Goal: Entertainment & Leisure: Consume media (video, audio)

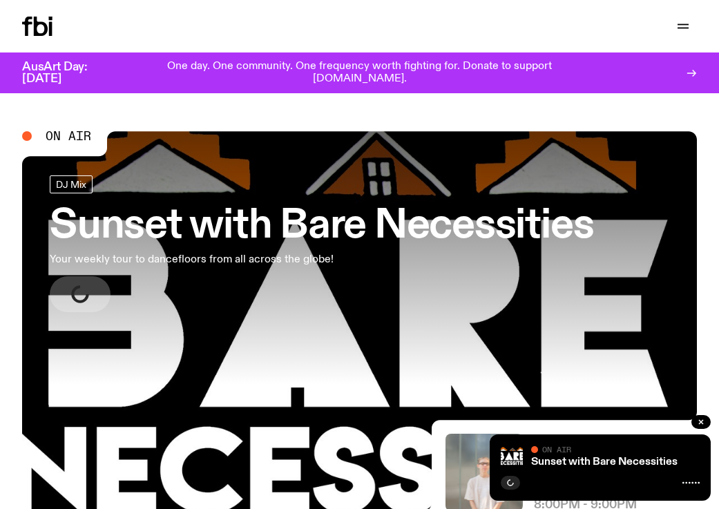
click at [271, 283] on link "Sunset with Bare Necessities Your weekly tour to dancefloors from all across th…" at bounding box center [322, 243] width 544 height 137
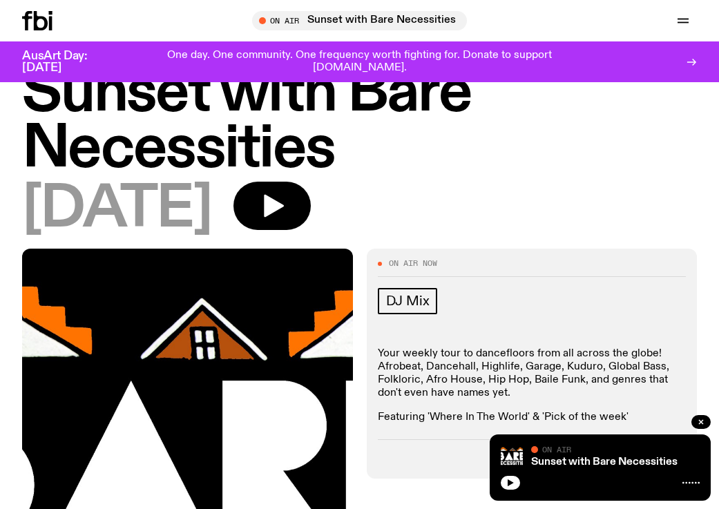
scroll to position [79, 0]
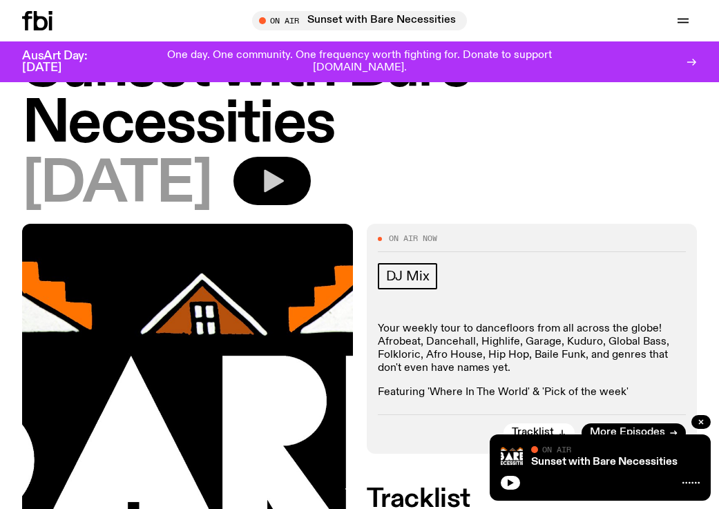
click at [286, 184] on icon "button" at bounding box center [272, 181] width 28 height 28
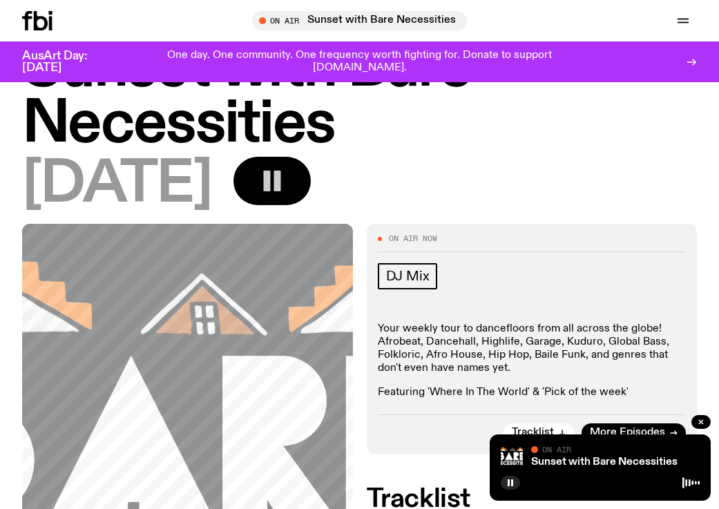
click at [280, 184] on rect "button" at bounding box center [277, 181] width 7 height 21
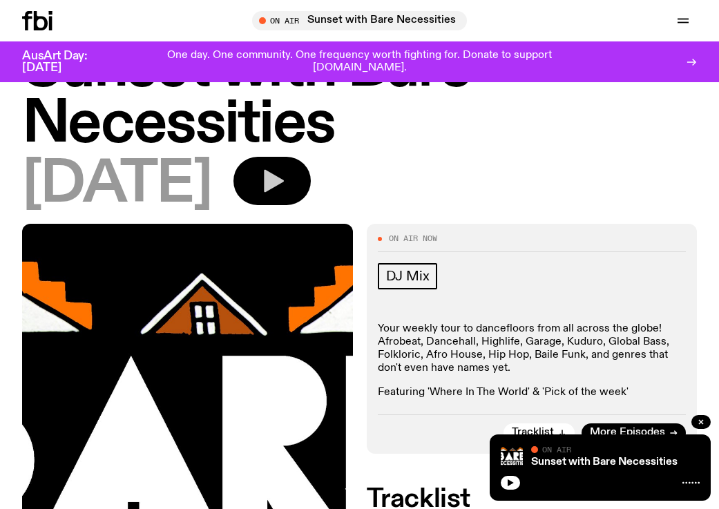
click at [311, 190] on button "button" at bounding box center [271, 181] width 77 height 48
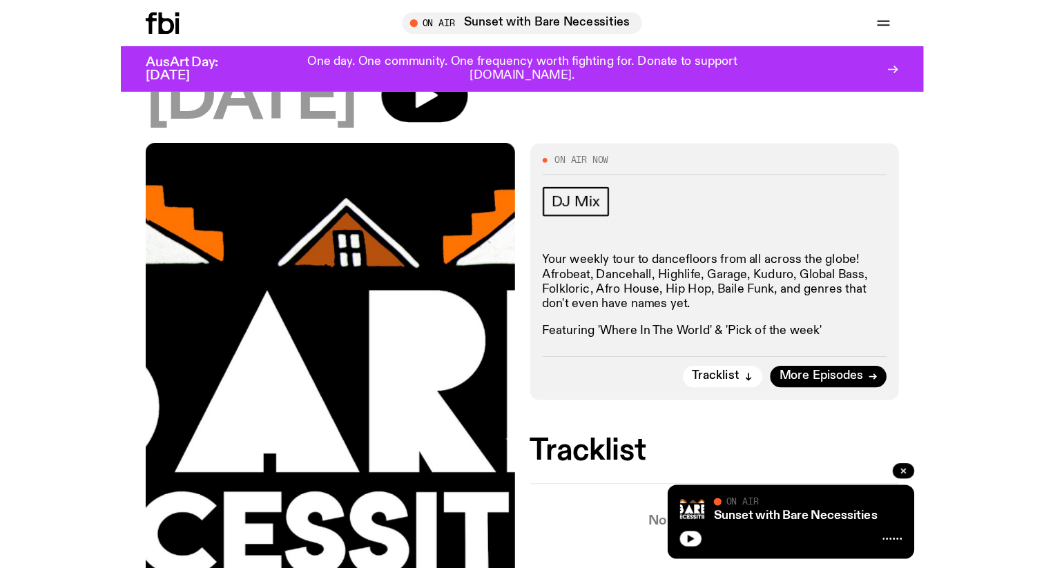
scroll to position [102, 0]
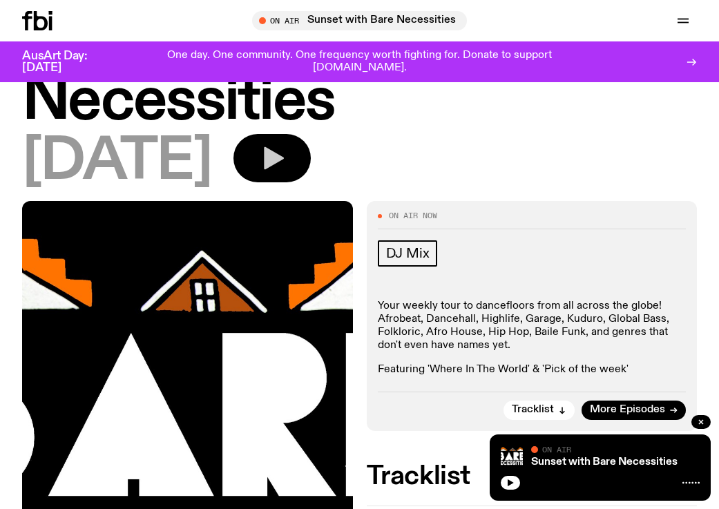
click at [308, 160] on button "button" at bounding box center [271, 158] width 77 height 48
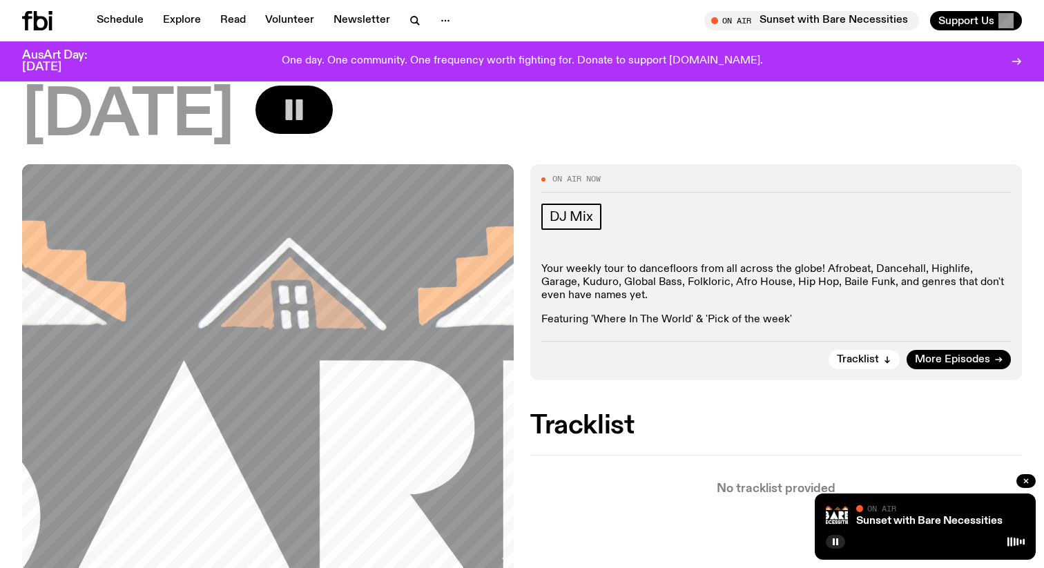
click at [303, 115] on rect "button" at bounding box center [299, 109] width 7 height 21
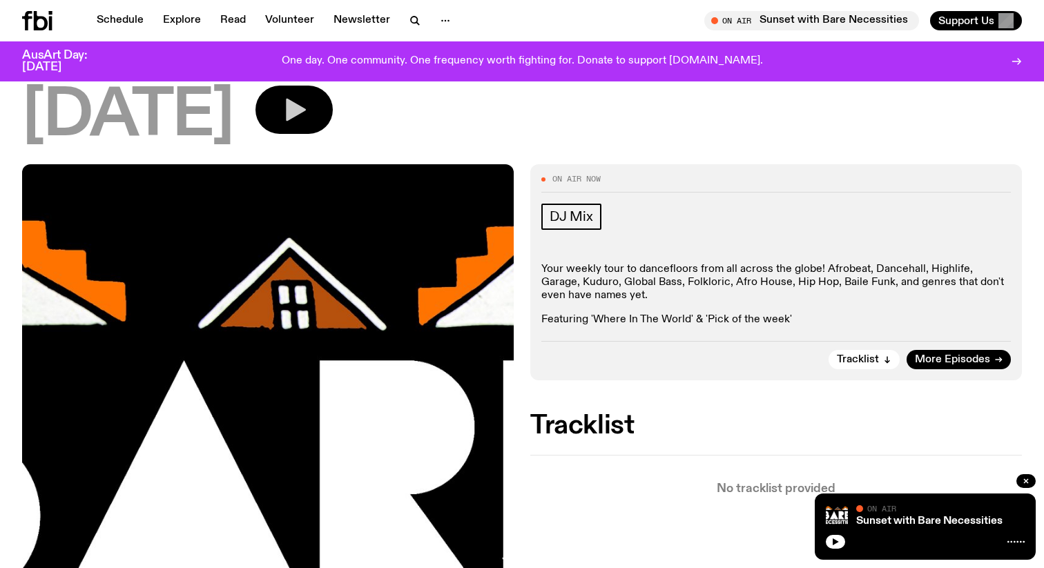
click at [306, 107] on icon "button" at bounding box center [296, 110] width 20 height 23
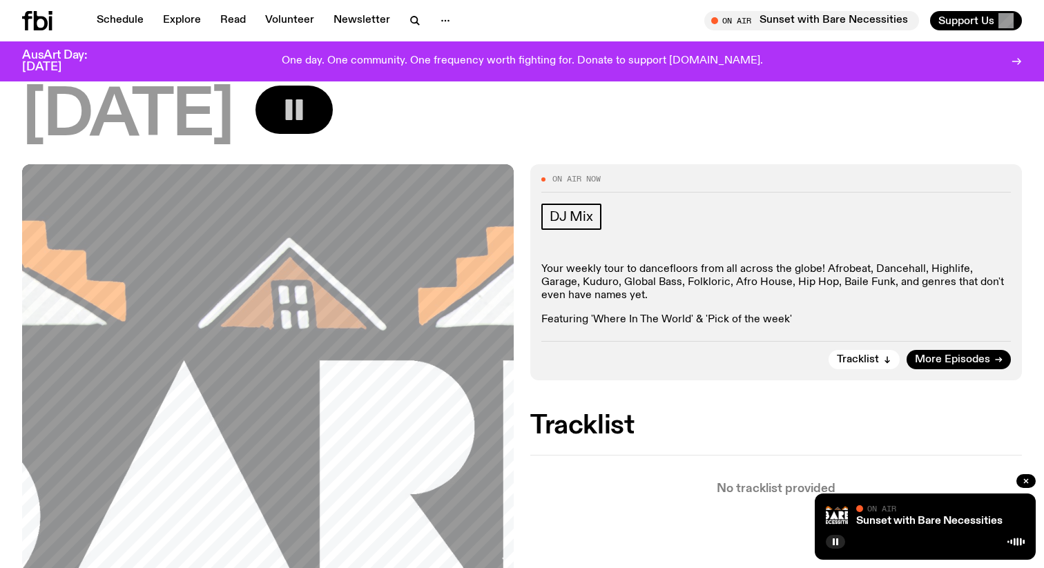
click at [303, 114] on rect "button" at bounding box center [299, 109] width 7 height 21
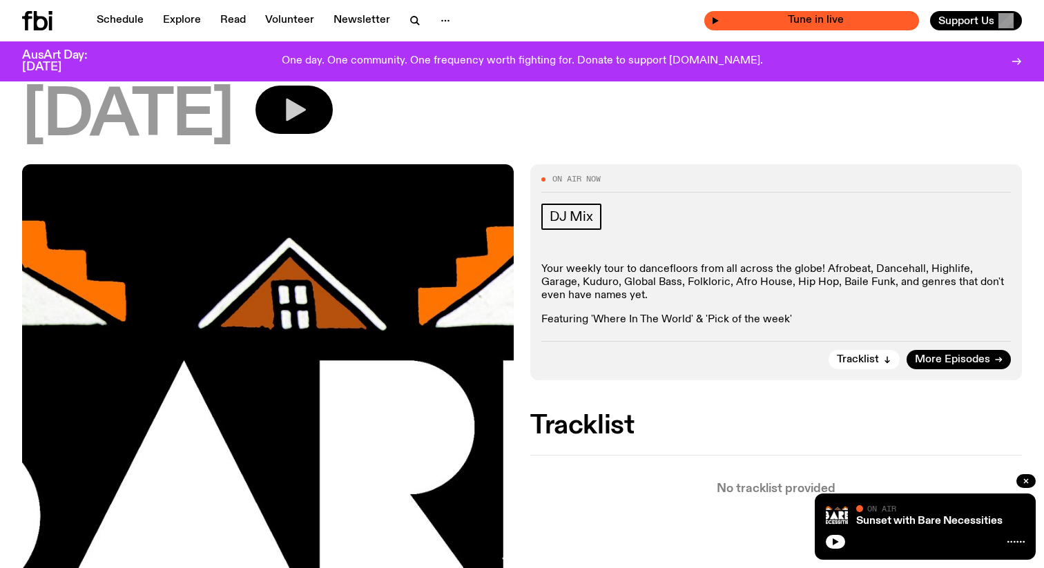
click at [718, 23] on span "Tune in live" at bounding box center [816, 20] width 193 height 10
click at [718, 21] on span "Tune in live" at bounding box center [816, 20] width 193 height 10
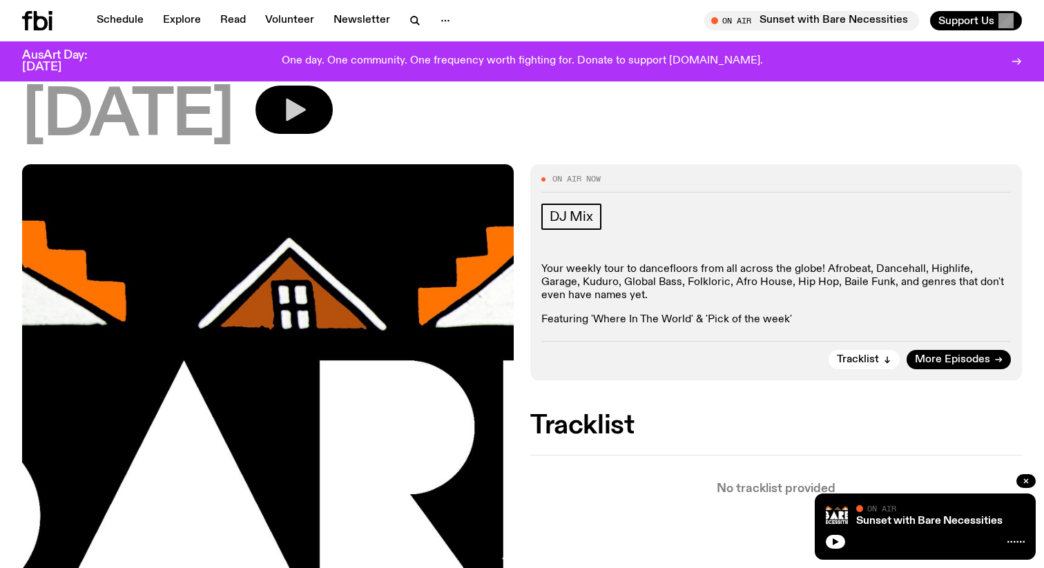
click at [306, 113] on icon "button" at bounding box center [294, 110] width 28 height 28
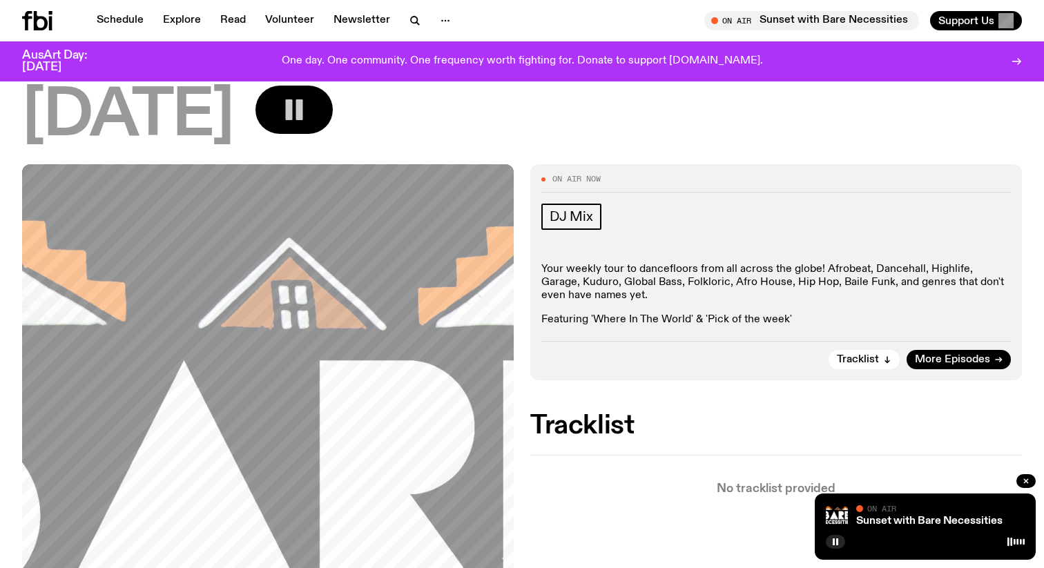
click at [303, 114] on rect "button" at bounding box center [299, 109] width 7 height 21
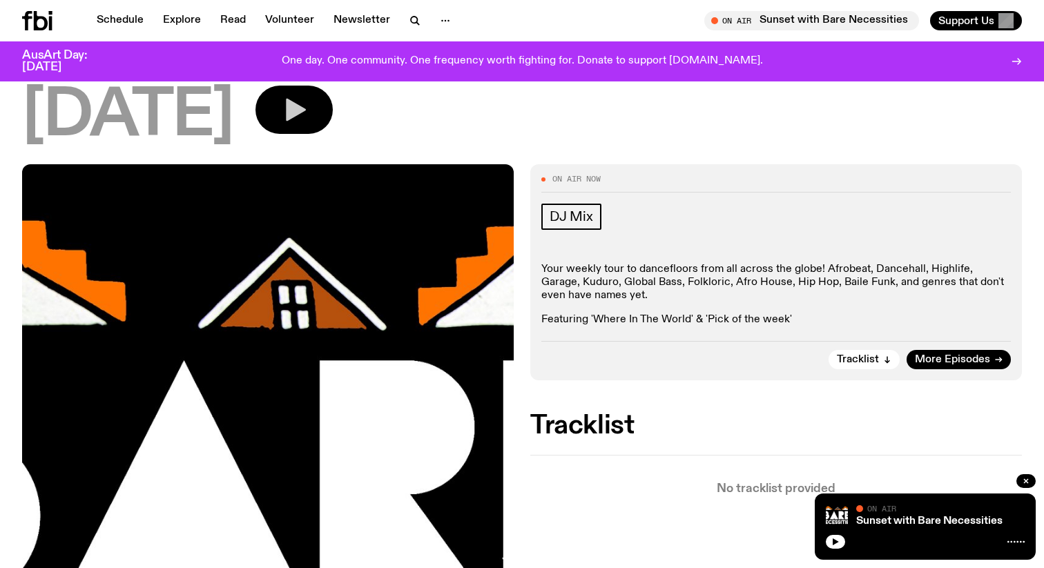
click at [308, 101] on icon "button" at bounding box center [294, 110] width 28 height 28
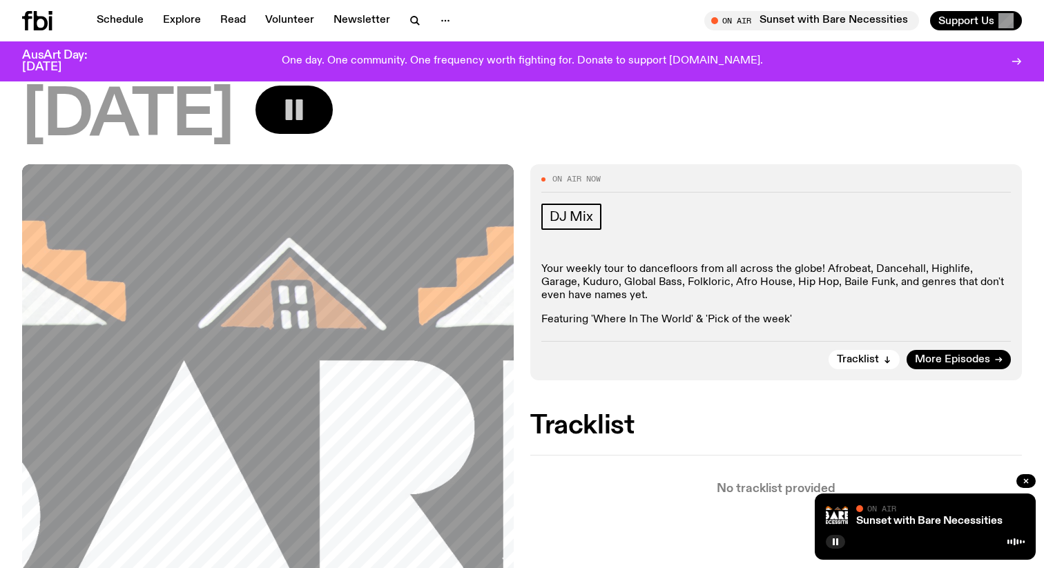
click at [308, 115] on icon "button" at bounding box center [294, 110] width 28 height 28
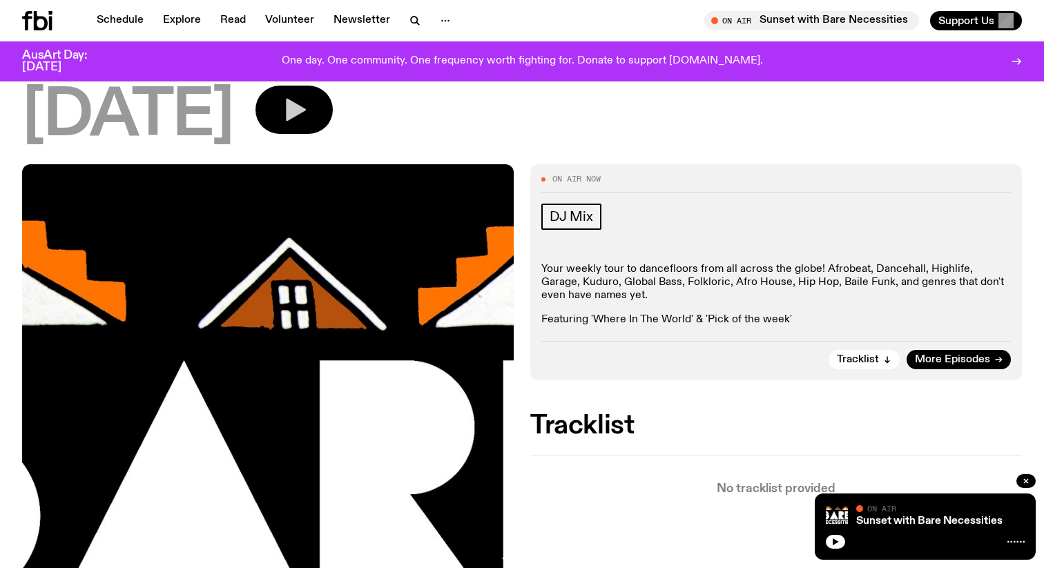
click at [306, 108] on icon "button" at bounding box center [296, 110] width 20 height 23
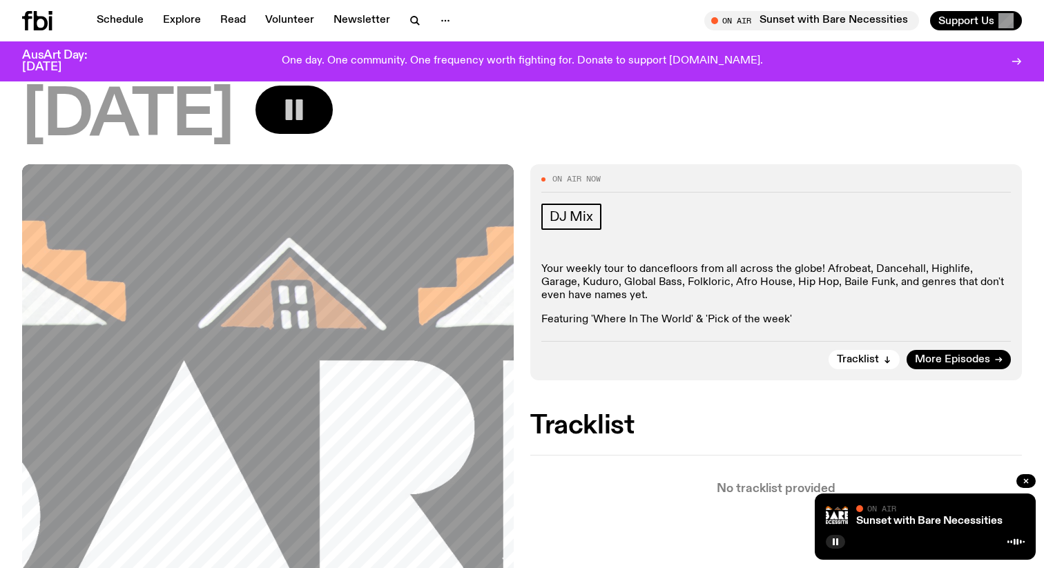
click at [303, 113] on rect "button" at bounding box center [299, 109] width 7 height 21
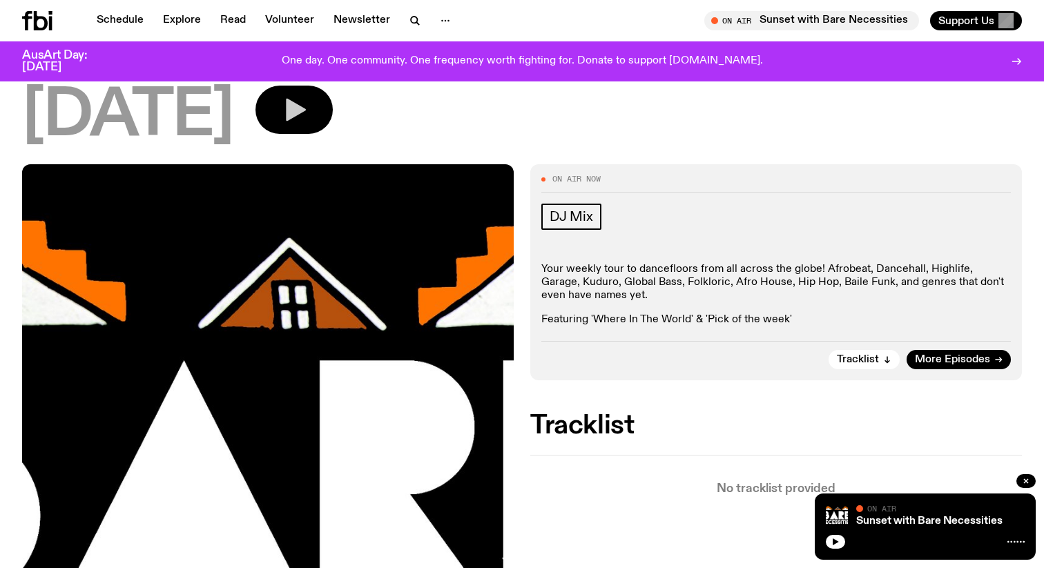
click at [333, 108] on button "button" at bounding box center [294, 110] width 77 height 48
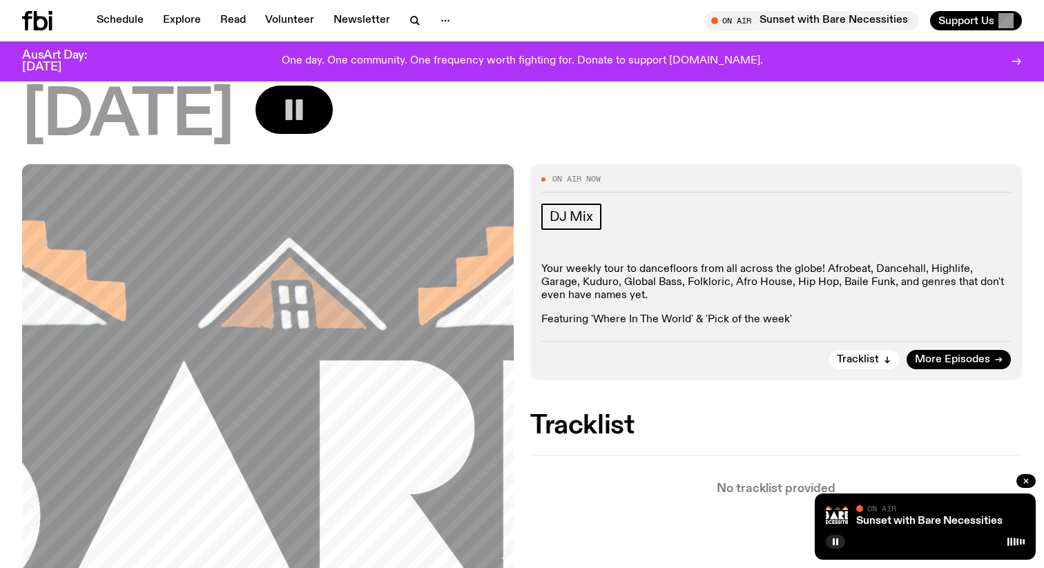
click at [293, 110] on rect "button" at bounding box center [289, 109] width 7 height 21
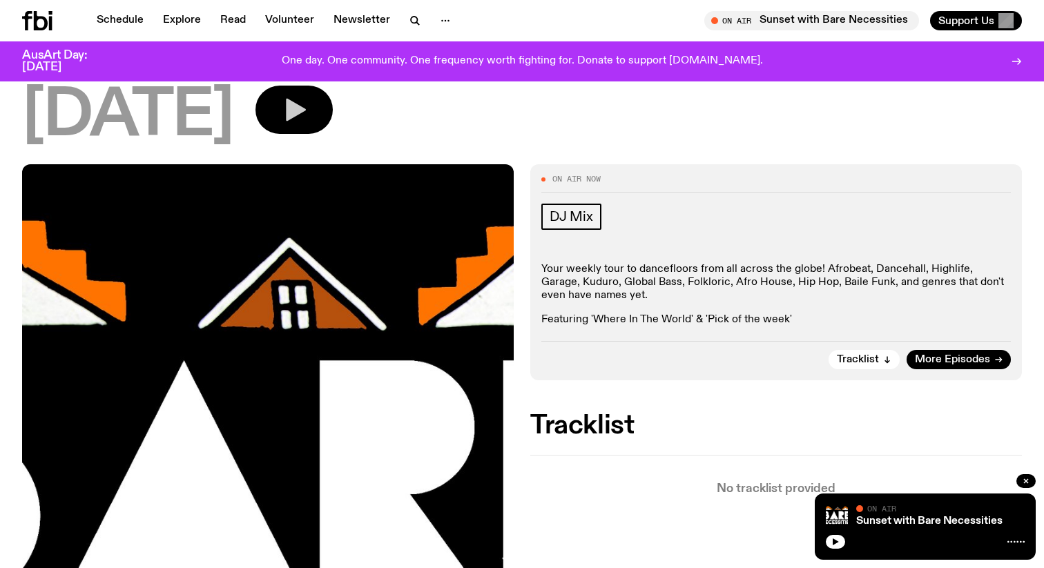
click at [298, 119] on button "button" at bounding box center [294, 110] width 77 height 48
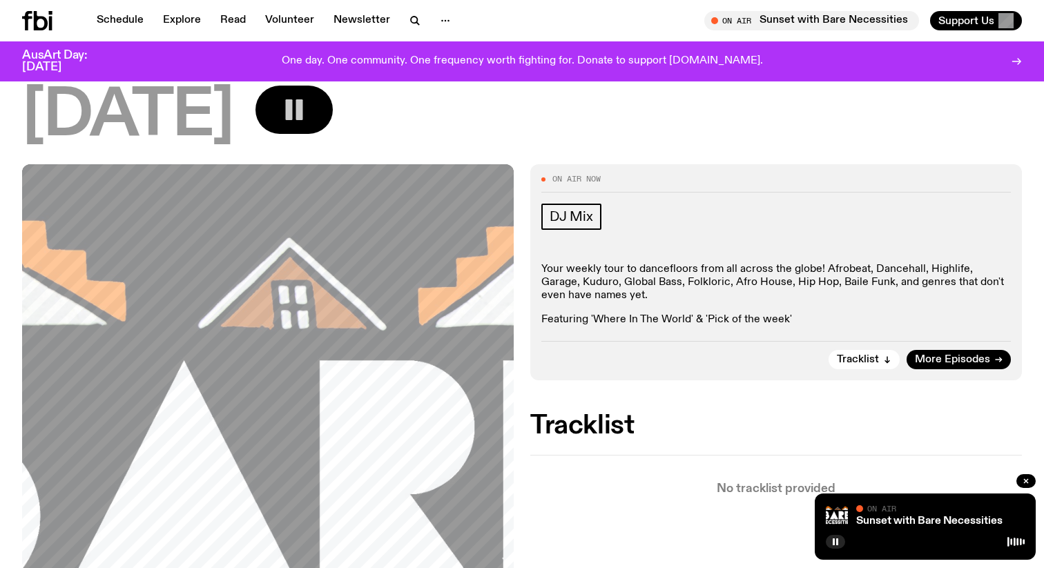
click at [308, 110] on icon "button" at bounding box center [294, 110] width 28 height 28
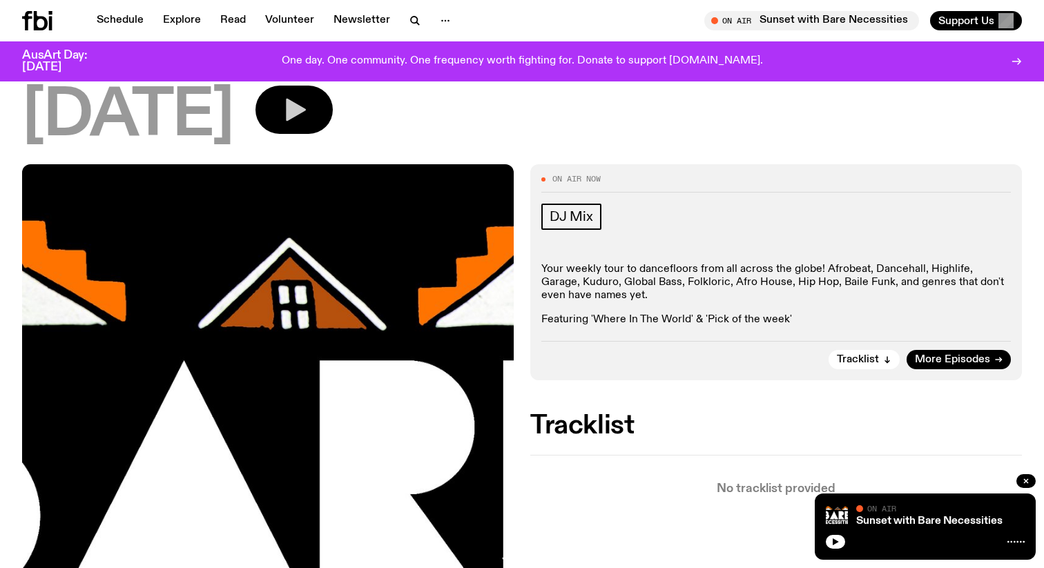
click at [308, 120] on icon "button" at bounding box center [294, 110] width 28 height 28
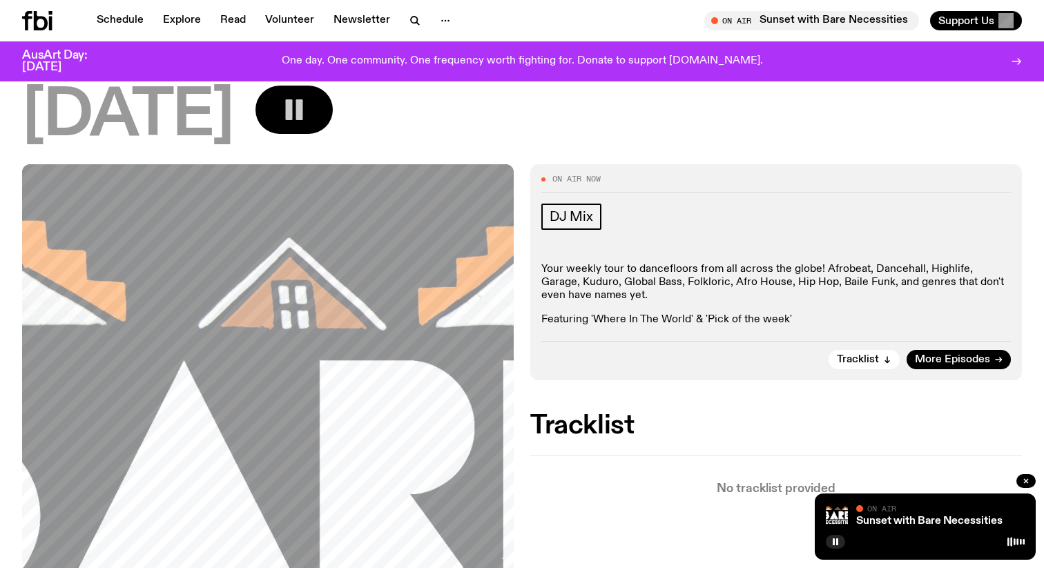
click at [308, 116] on icon "button" at bounding box center [294, 110] width 28 height 28
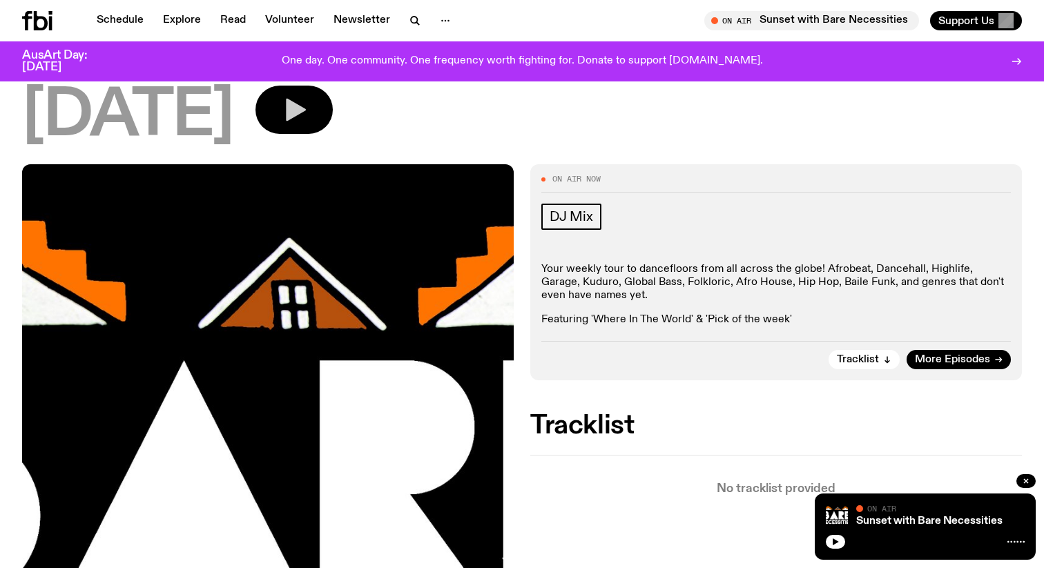
click at [308, 104] on icon "button" at bounding box center [294, 110] width 28 height 28
